Goal: Task Accomplishment & Management: Manage account settings

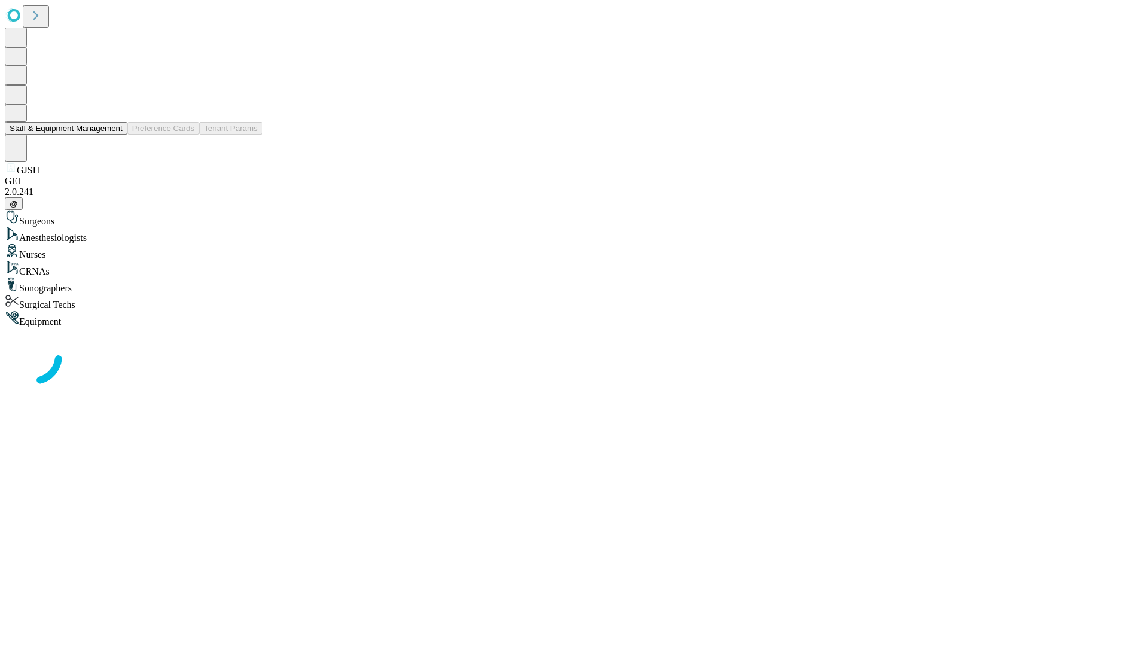
click at [114, 134] on button "Staff & Equipment Management" at bounding box center [66, 128] width 123 height 13
